Goal: Check status

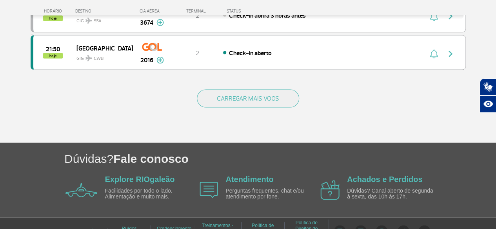
scroll to position [822, 0]
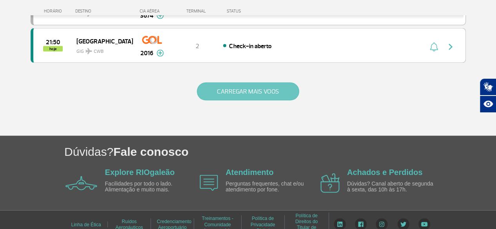
click at [227, 87] on button "CARREGAR MAIS VOOS" at bounding box center [248, 92] width 102 height 18
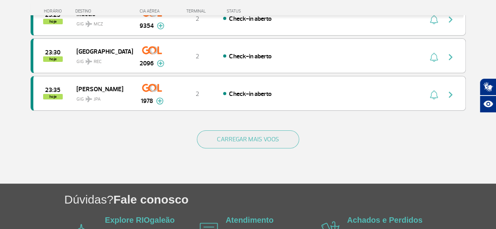
scroll to position [1564, 0]
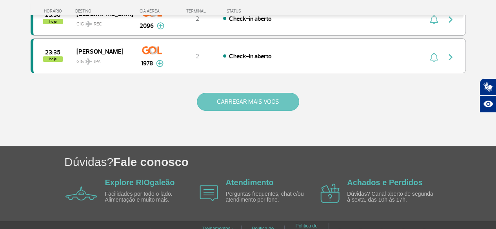
click at [255, 93] on button "CARREGAR MAIS VOOS" at bounding box center [248, 102] width 102 height 18
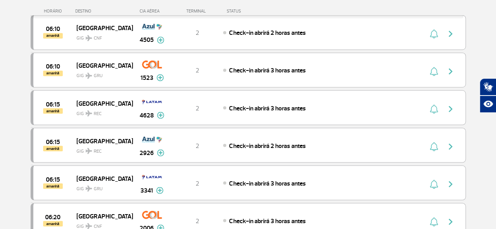
scroll to position [2306, 0]
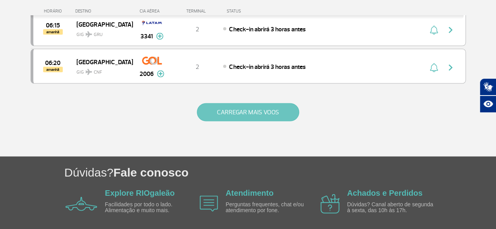
click at [257, 103] on button "CARREGAR MAIS VOOS" at bounding box center [248, 112] width 102 height 18
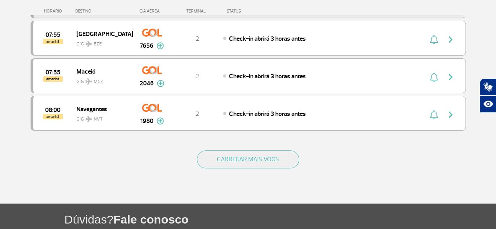
scroll to position [3048, 0]
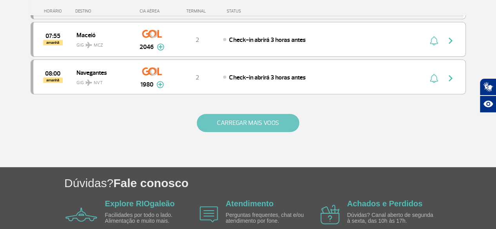
click at [257, 114] on button "CARREGAR MAIS VOOS" at bounding box center [248, 123] width 102 height 18
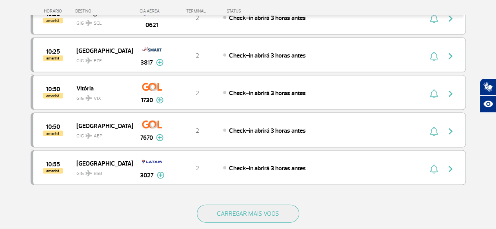
scroll to position [3753, 0]
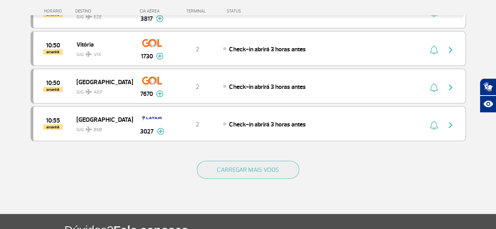
click at [257, 161] on button "CARREGAR MAIS VOOS" at bounding box center [248, 170] width 102 height 18
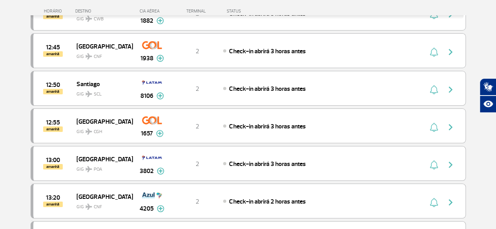
scroll to position [4458, 0]
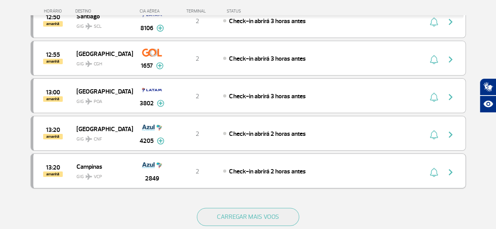
click at [255, 154] on div "13:20 amanhã Campinas GIG VCP 2849 2 Check-in abrirá 2 horas antes" at bounding box center [248, 171] width 435 height 35
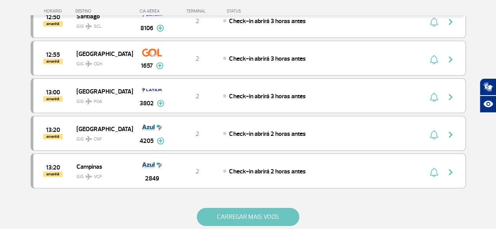
click at [248, 208] on button "CARREGAR MAIS VOOS" at bounding box center [248, 217] width 102 height 18
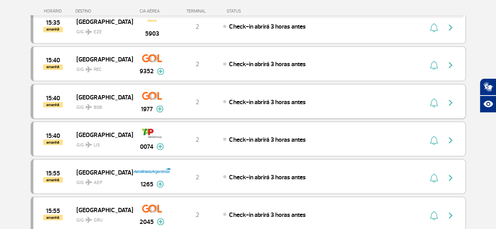
scroll to position [5164, 0]
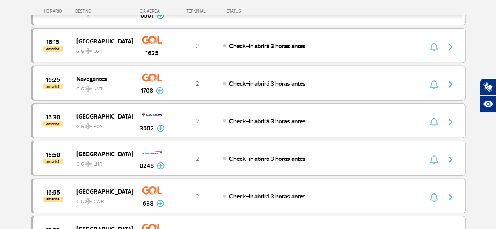
scroll to position [5477, 0]
